Goal: Transaction & Acquisition: Purchase product/service

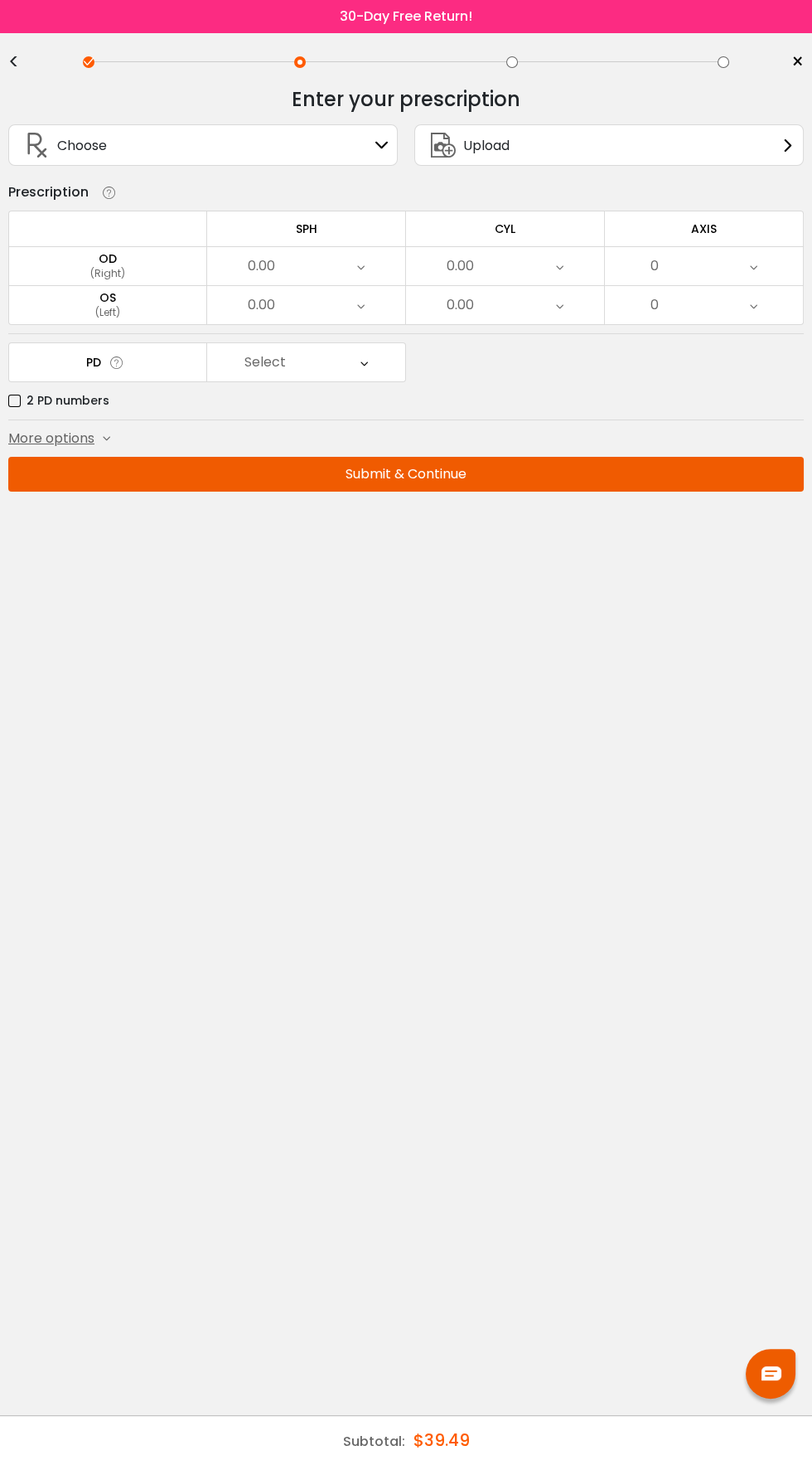
click at [32, 102] on div "Enter your prescription" at bounding box center [406, 99] width 796 height 33
click at [797, 51] on span "×" at bounding box center [798, 62] width 13 height 25
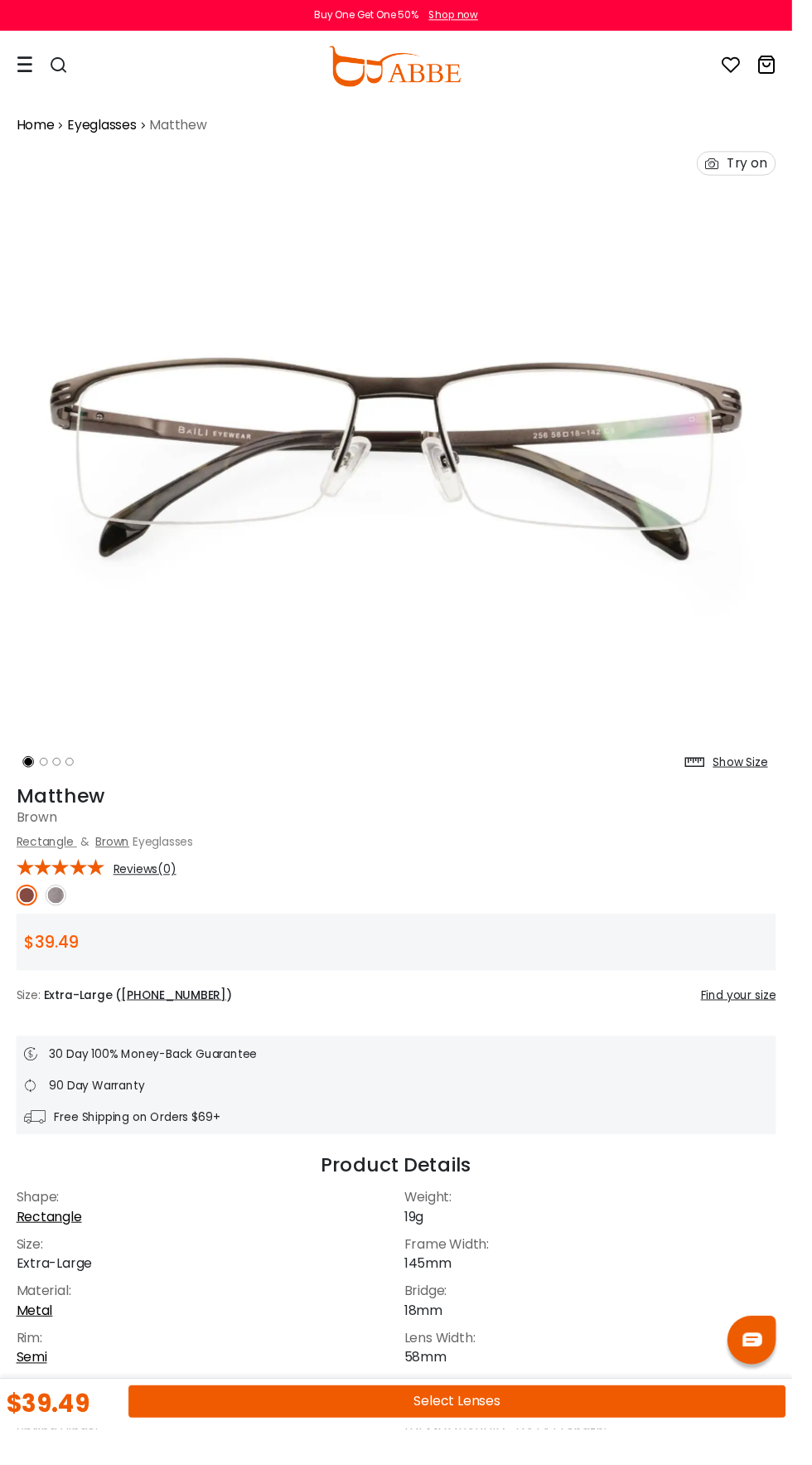
click at [65, 920] on img at bounding box center [57, 918] width 22 height 22
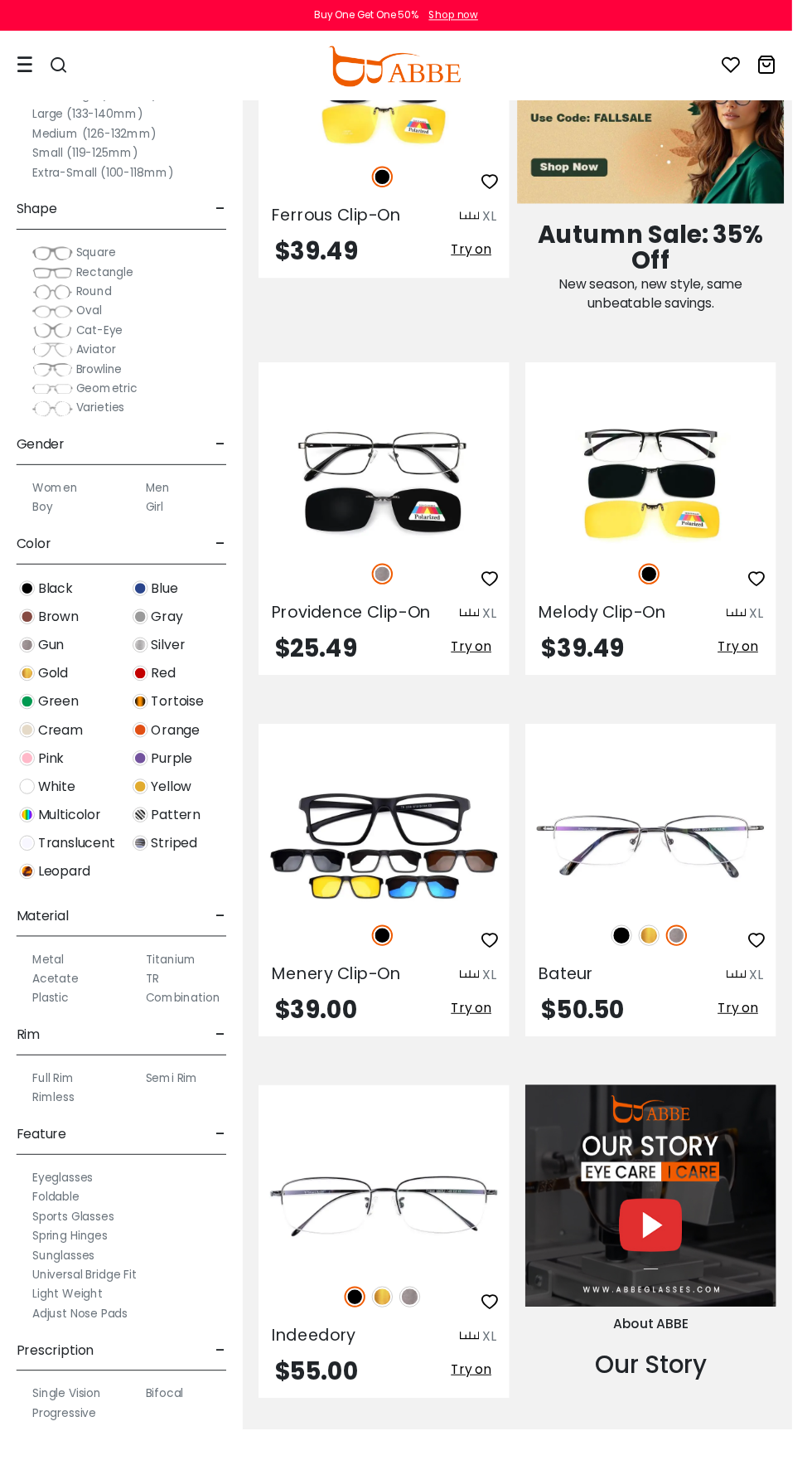
scroll to position [1070, 0]
